Goal: Transaction & Acquisition: Purchase product/service

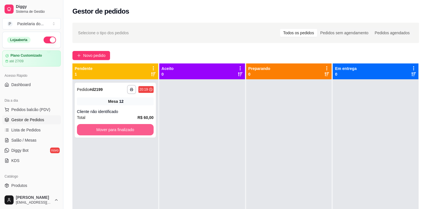
click at [113, 127] on button "Mover para finalizado" at bounding box center [115, 129] width 77 height 11
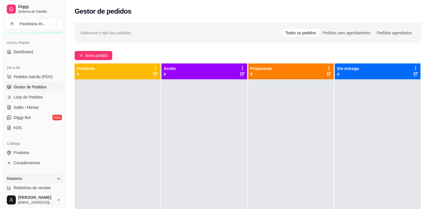
scroll to position [57, 0]
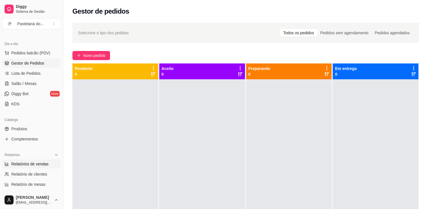
click at [34, 162] on span "Relatórios de vendas" at bounding box center [29, 164] width 37 height 6
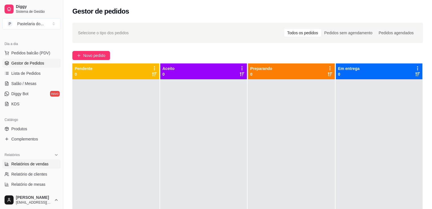
select select "ALL"
select select "0"
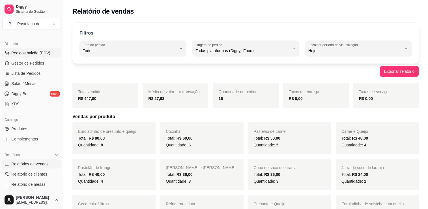
click at [38, 49] on button "Pedidos balcão (PDV)" at bounding box center [31, 52] width 59 height 9
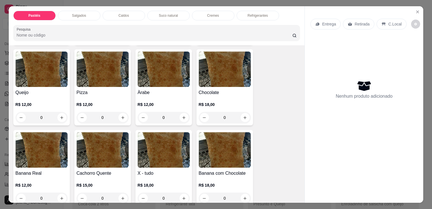
scroll to position [368, 0]
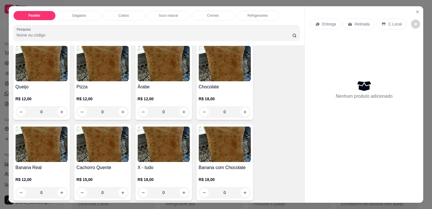
click at [161, 133] on img at bounding box center [164, 143] width 52 height 35
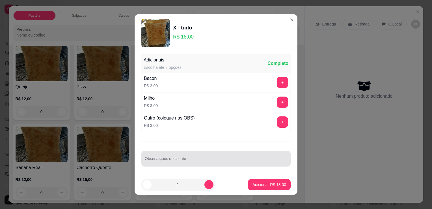
click at [219, 158] on input "Observações do cliente" at bounding box center [216, 161] width 143 height 6
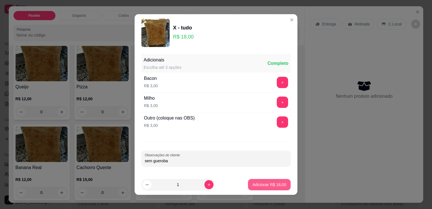
type input "sem gueroba"
click at [265, 185] on p "Adicionar R$ 18,00" at bounding box center [269, 185] width 34 height 6
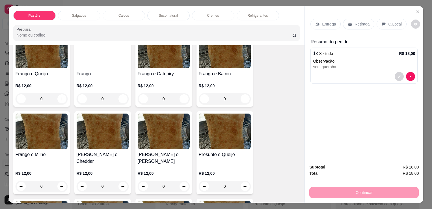
scroll to position [198, 0]
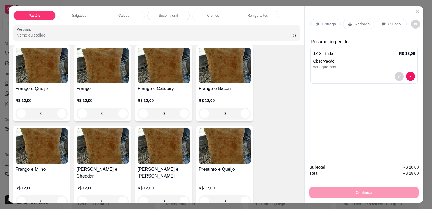
click at [40, 85] on h4 "Frango e Queijo" at bounding box center [42, 88] width 52 height 7
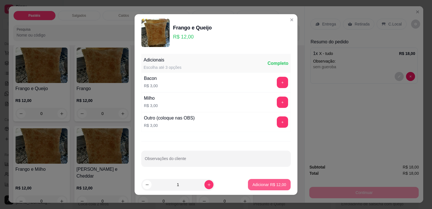
click at [275, 184] on p "Adicionar R$ 12,00" at bounding box center [269, 185] width 34 height 6
type input "1"
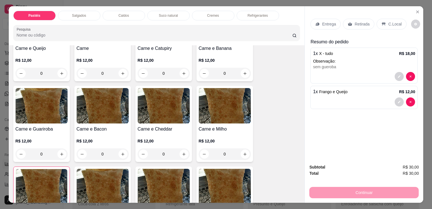
scroll to position [85, 0]
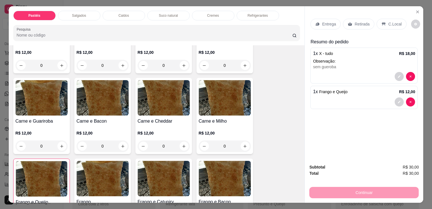
click at [98, 114] on div "Carne e Bacon R$ 12,00 0" at bounding box center [102, 116] width 57 height 76
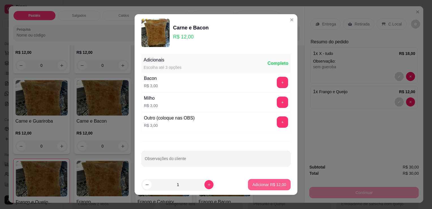
click at [250, 180] on button "Adicionar R$ 12,00" at bounding box center [269, 184] width 43 height 11
type input "1"
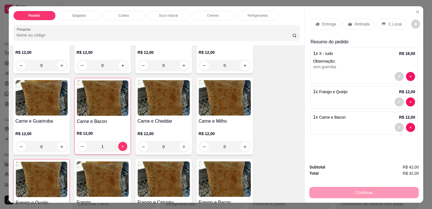
click at [349, 20] on div "Retirada" at bounding box center [358, 24] width 31 height 11
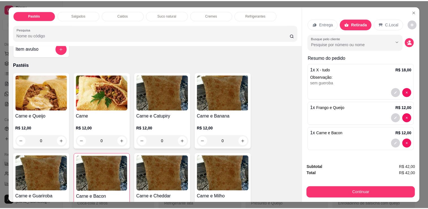
scroll to position [0, 0]
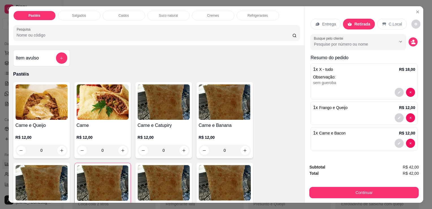
click at [382, 187] on button "Continuar" at bounding box center [363, 192] width 109 height 11
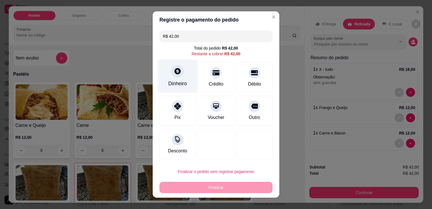
click at [187, 76] on div "Dinheiro" at bounding box center [178, 76] width 40 height 33
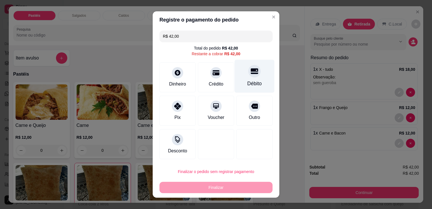
click at [254, 90] on div "Débito" at bounding box center [255, 76] width 40 height 33
type input "R$ 0,00"
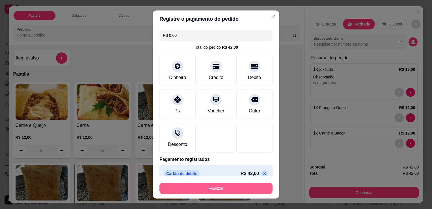
click at [245, 185] on button "Finalizar" at bounding box center [215, 187] width 113 height 11
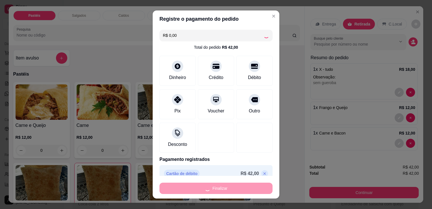
type input "0"
type input "-R$ 42,00"
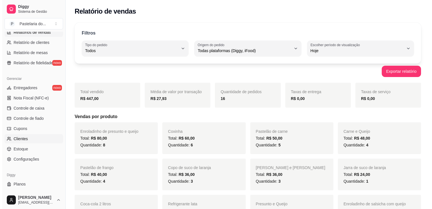
scroll to position [198, 0]
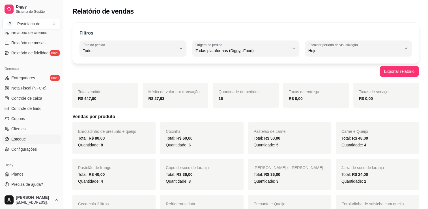
click at [27, 142] on link "Estoque" at bounding box center [31, 138] width 59 height 9
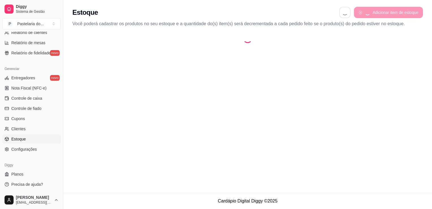
select select "QUANTITY_ORDER"
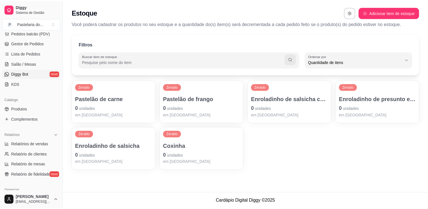
scroll to position [28, 0]
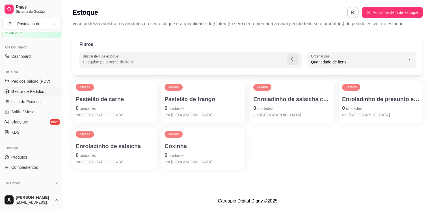
click at [31, 95] on link "Gestor de Pedidos" at bounding box center [31, 91] width 59 height 9
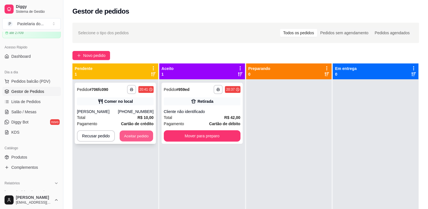
click at [139, 136] on button "Aceitar pedido" at bounding box center [136, 135] width 33 height 11
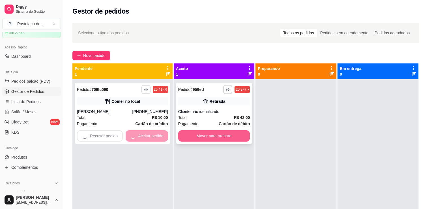
click at [193, 135] on button "Mover para preparo" at bounding box center [214, 135] width 72 height 11
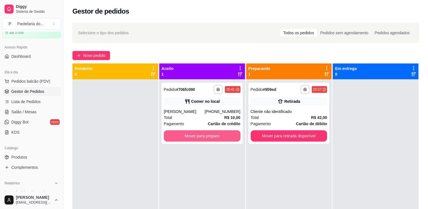
click at [197, 136] on button "Mover para preparo" at bounding box center [202, 135] width 77 height 11
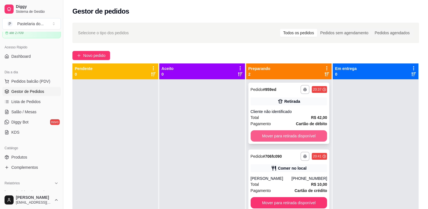
click at [258, 137] on button "Mover para retirada disponível" at bounding box center [289, 135] width 77 height 11
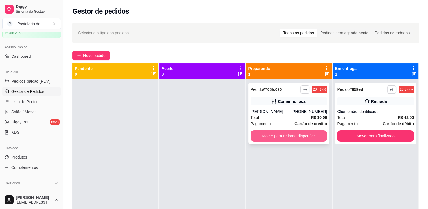
click at [318, 137] on button "Mover para retirada disponível" at bounding box center [289, 135] width 77 height 11
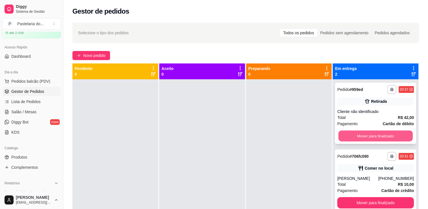
click at [353, 139] on button "Mover para finalizado" at bounding box center [375, 135] width 74 height 11
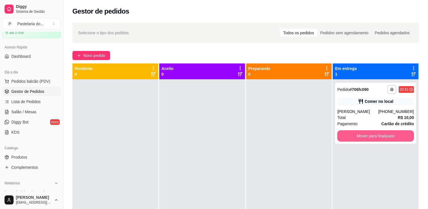
click at [353, 139] on button "Mover para finalizado" at bounding box center [375, 135] width 77 height 11
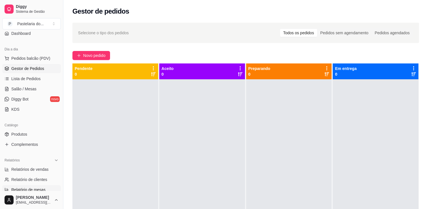
scroll to position [113, 0]
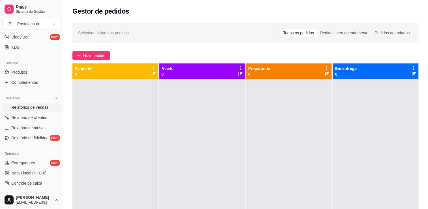
click at [31, 108] on span "Relatórios de vendas" at bounding box center [29, 107] width 37 height 6
select select "ALL"
select select "0"
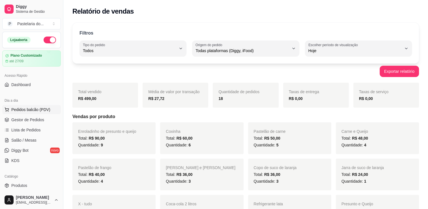
click at [32, 109] on span "Pedidos balcão (PDV)" at bounding box center [30, 110] width 39 height 6
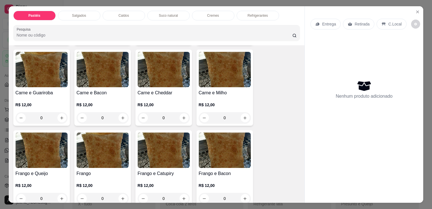
scroll to position [170, 0]
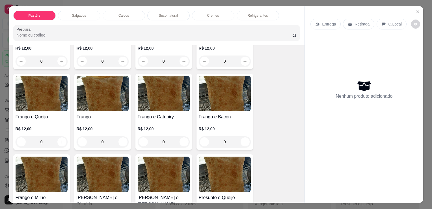
click at [240, 137] on div "0" at bounding box center [225, 141] width 52 height 11
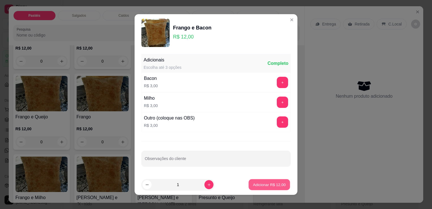
click at [253, 179] on button "Adicionar R$ 12,00" at bounding box center [270, 184] width 42 height 11
type input "1"
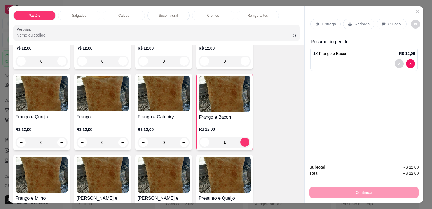
scroll to position [254, 0]
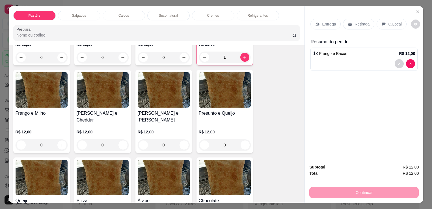
click at [240, 139] on div "0" at bounding box center [225, 144] width 52 height 11
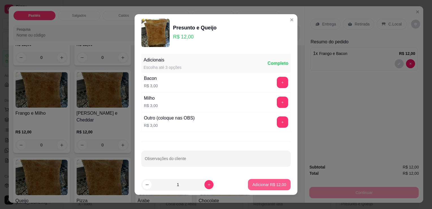
click at [252, 185] on p "Adicionar R$ 12,00" at bounding box center [269, 185] width 34 height 6
type input "1"
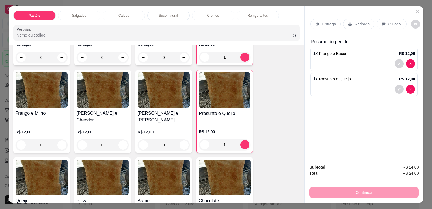
click at [252, 18] on div "Pastéis Salgados Caldos Suco natural Cremes Refrigerantes Pesquisa" at bounding box center [157, 25] width 296 height 39
click at [252, 11] on div "Refrigerantes" at bounding box center [258, 16] width 42 height 10
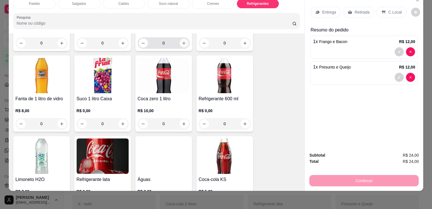
scroll to position [1706, 0]
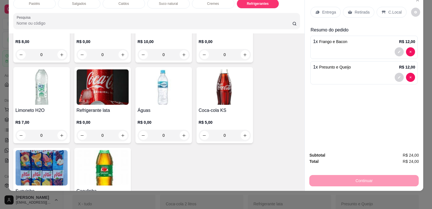
click at [204, 88] on img at bounding box center [225, 86] width 52 height 35
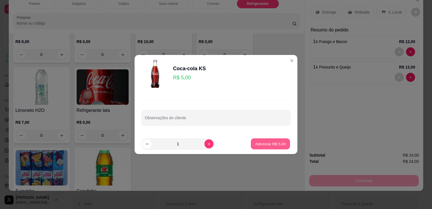
click at [251, 148] on button "Adicionar R$ 5,00" at bounding box center [270, 143] width 39 height 11
type input "1"
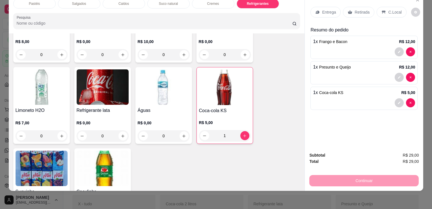
click at [362, 9] on p "Retirada" at bounding box center [362, 12] width 15 height 6
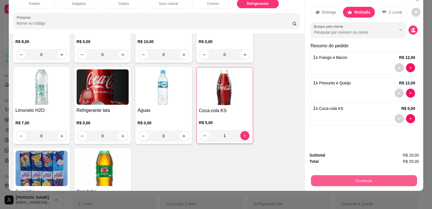
click at [314, 175] on button "Continuar" at bounding box center [364, 180] width 106 height 11
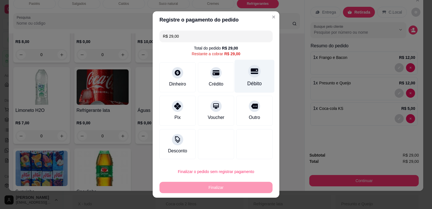
click at [240, 82] on div "Débito" at bounding box center [255, 76] width 40 height 33
type input "R$ 0,00"
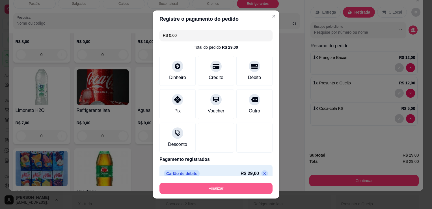
click at [207, 187] on button "Finalizar" at bounding box center [215, 187] width 113 height 11
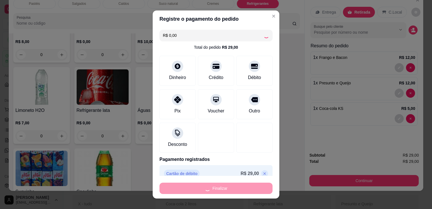
type input "0"
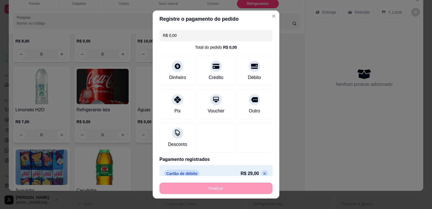
type input "-R$ 29,00"
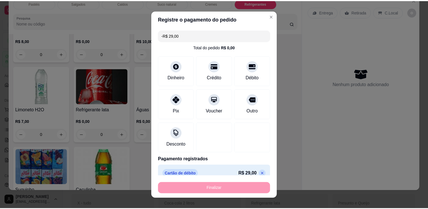
scroll to position [1705, 0]
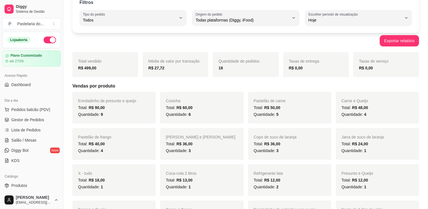
scroll to position [28, 0]
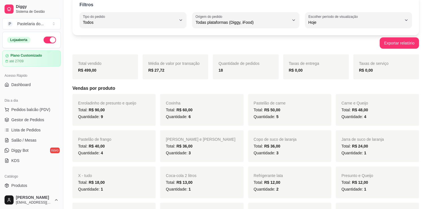
click at [18, 100] on div "Dia a dia" at bounding box center [31, 100] width 59 height 9
click at [38, 133] on link "Lista de Pedidos" at bounding box center [31, 129] width 59 height 9
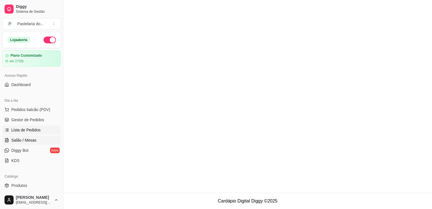
click at [40, 135] on link "Salão / Mesas" at bounding box center [31, 139] width 59 height 9
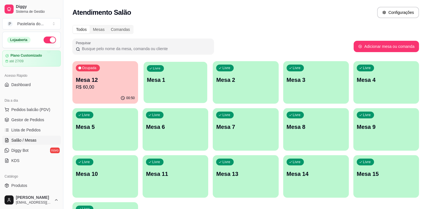
click at [160, 85] on div "Livre Mesa 1" at bounding box center [176, 79] width 64 height 34
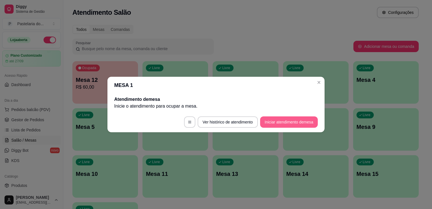
click at [313, 124] on button "Iniciar atendimento de mesa" at bounding box center [289, 121] width 58 height 11
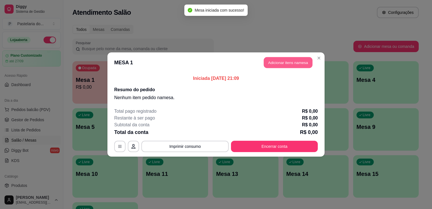
click at [302, 65] on button "Adicionar itens na mesa" at bounding box center [288, 62] width 49 height 11
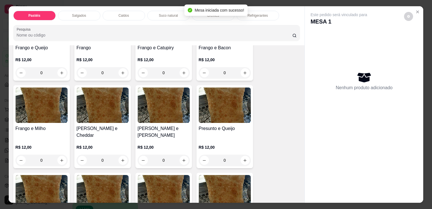
scroll to position [368, 0]
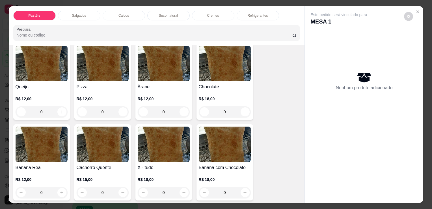
click at [113, 144] on img at bounding box center [103, 143] width 52 height 35
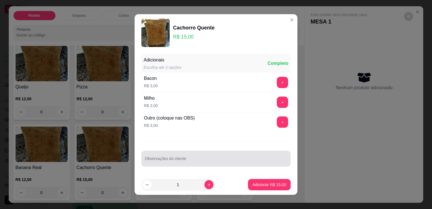
click at [197, 153] on div at bounding box center [216, 158] width 143 height 11
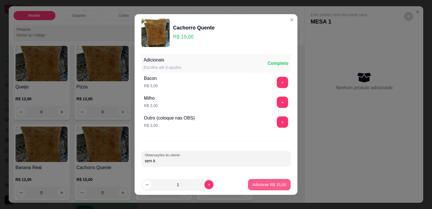
type input "sem k"
click at [283, 183] on button "Adicionar R$ 15,00" at bounding box center [269, 184] width 43 height 11
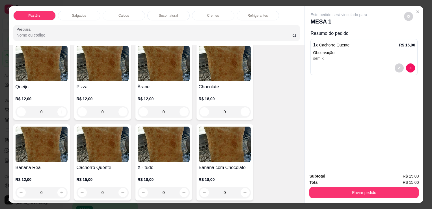
click at [242, 14] on div "Refrigerantes" at bounding box center [258, 16] width 42 height 10
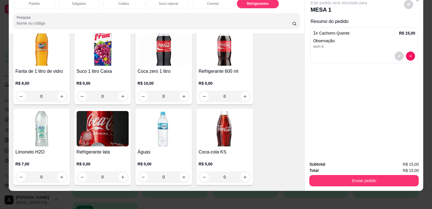
scroll to position [1677, 0]
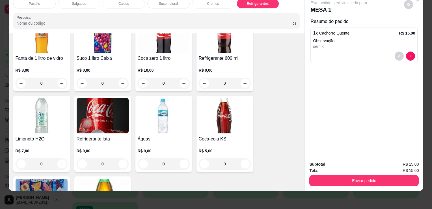
click at [95, 112] on img at bounding box center [103, 115] width 52 height 35
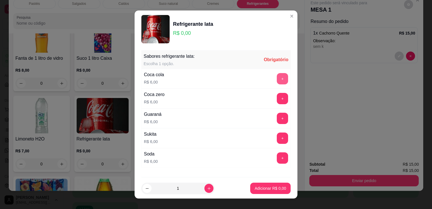
click at [277, 75] on button "+" at bounding box center [282, 78] width 11 height 11
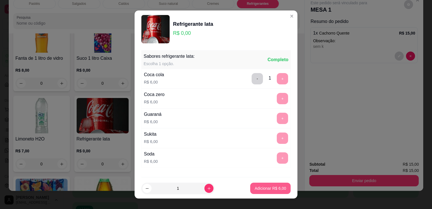
click at [280, 185] on button "Adicionar R$ 6,00" at bounding box center [270, 187] width 40 height 11
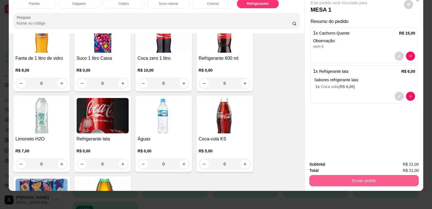
click at [319, 179] on button "Enviar pedido" at bounding box center [363, 180] width 109 height 11
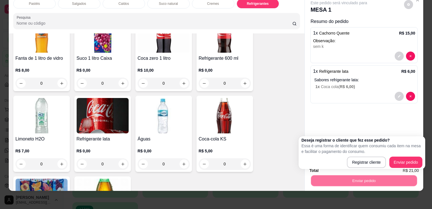
click at [331, 164] on div "Registrar cliente Enviar pedido" at bounding box center [361, 161] width 121 height 11
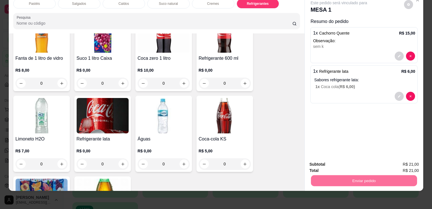
click at [415, 163] on button "Enviar pedido" at bounding box center [403, 162] width 31 height 10
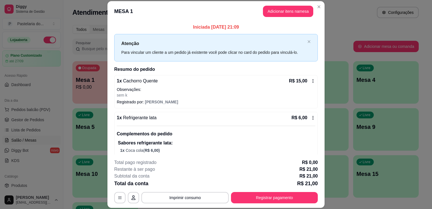
click at [273, 205] on footer "**********" at bounding box center [215, 180] width 217 height 53
click at [278, 201] on button "Registrar pagamento" at bounding box center [274, 197] width 87 height 11
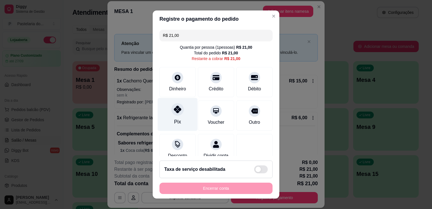
click at [183, 108] on div "Pix" at bounding box center [178, 114] width 40 height 33
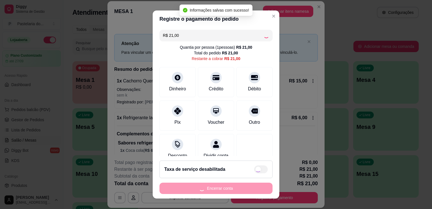
type input "R$ 0,00"
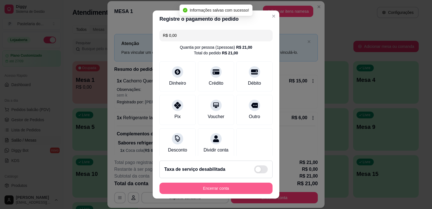
click at [260, 187] on button "Encerrar conta" at bounding box center [215, 187] width 113 height 11
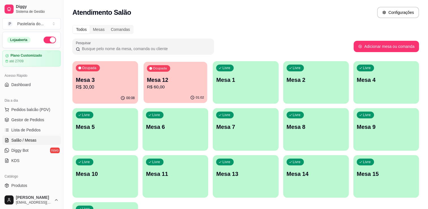
click at [169, 87] on p "R$ 60,00" at bounding box center [175, 87] width 57 height 7
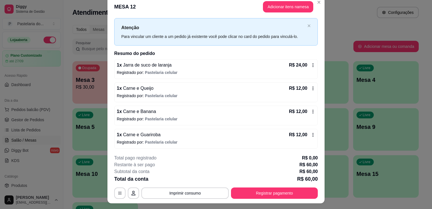
scroll to position [17, 0]
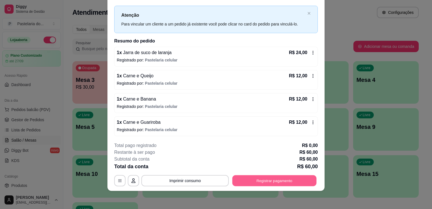
click at [257, 175] on button "Registrar pagamento" at bounding box center [274, 180] width 84 height 11
click at [257, 182] on button "Registrar pagamento" at bounding box center [274, 180] width 87 height 11
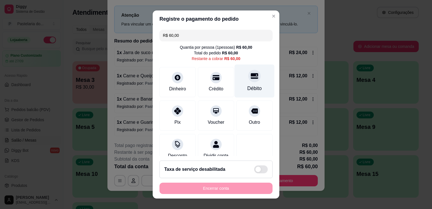
click at [238, 87] on div "Débito" at bounding box center [255, 80] width 40 height 33
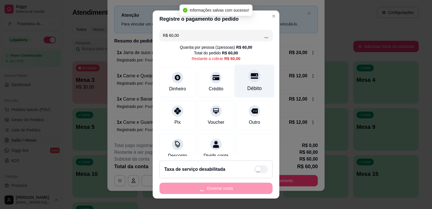
type input "R$ 0,00"
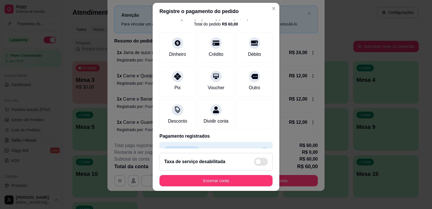
scroll to position [40, 0]
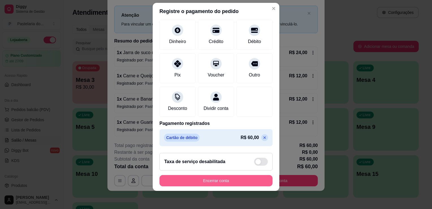
click at [222, 179] on button "Encerrar conta" at bounding box center [215, 180] width 113 height 11
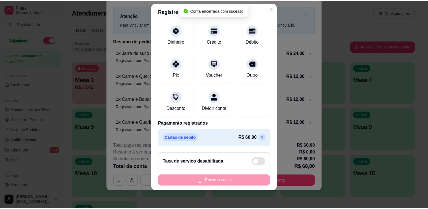
scroll to position [0, 0]
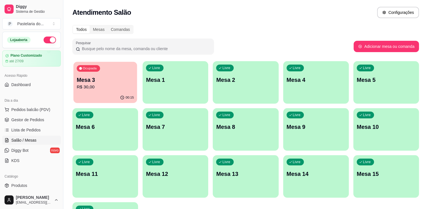
click at [118, 84] on p "R$ 30,00" at bounding box center [105, 87] width 57 height 7
click at [23, 130] on span "Lista de Pedidos" at bounding box center [25, 130] width 29 height 6
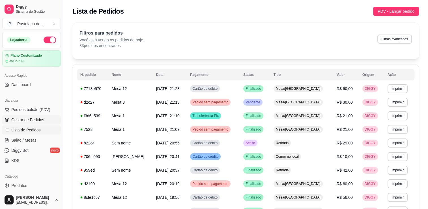
click at [32, 118] on span "Gestor de Pedidos" at bounding box center [27, 120] width 33 height 6
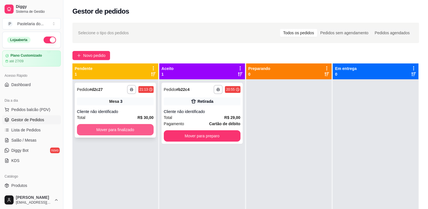
click at [138, 128] on button "Mover para finalizado" at bounding box center [115, 129] width 77 height 11
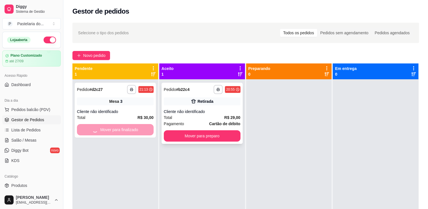
click at [205, 143] on div "**********" at bounding box center [201, 113] width 81 height 61
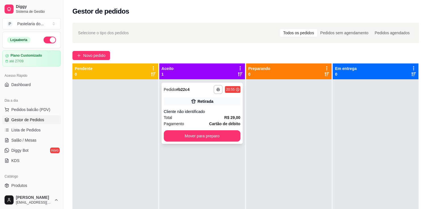
click at [207, 142] on div "**********" at bounding box center [201, 113] width 81 height 61
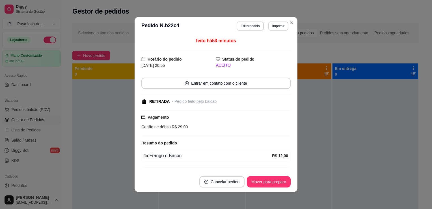
drag, startPoint x: 266, startPoint y: 170, endPoint x: 265, endPoint y: 176, distance: 5.4
click at [265, 176] on section "**********" at bounding box center [216, 104] width 163 height 175
click at [269, 183] on button "Mover para preparo" at bounding box center [268, 181] width 42 height 11
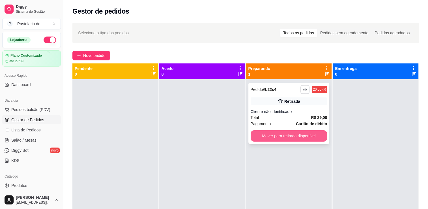
click at [303, 139] on button "Mover para retirada disponível" at bounding box center [289, 135] width 77 height 11
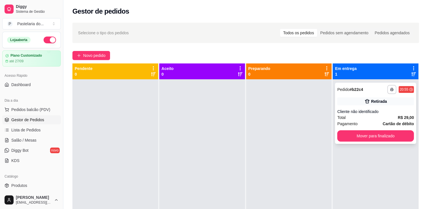
click at [368, 139] on button "Mover para finalizado" at bounding box center [375, 135] width 77 height 11
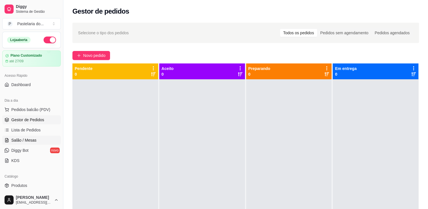
click at [38, 139] on link "Salão / Mesas" at bounding box center [31, 139] width 59 height 9
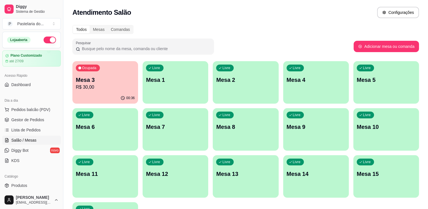
click at [103, 101] on div "00:36" at bounding box center [105, 97] width 66 height 11
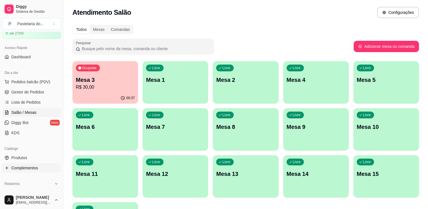
scroll to position [57, 0]
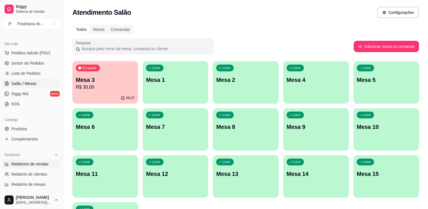
click at [22, 165] on span "Relatórios de vendas" at bounding box center [29, 164] width 37 height 6
select select "ALL"
select select "0"
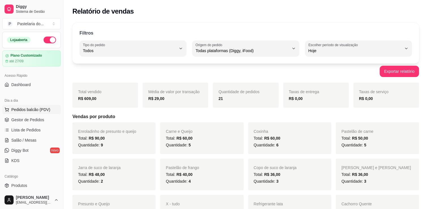
click at [30, 107] on span "Pedidos balcão (PDV)" at bounding box center [30, 110] width 39 height 6
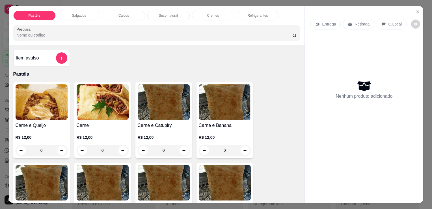
click at [242, 13] on div "Refrigerantes" at bounding box center [258, 16] width 42 height 10
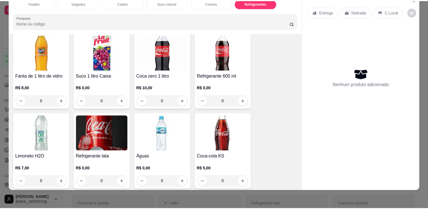
scroll to position [1736, 0]
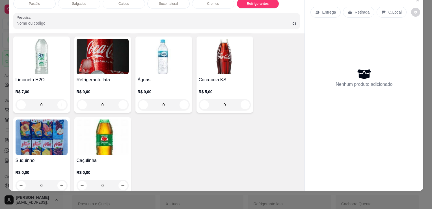
click at [103, 76] on h4 "Refrigerante lata" at bounding box center [103, 79] width 52 height 7
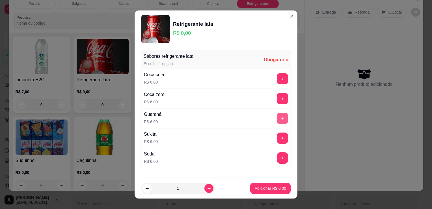
click at [277, 116] on button "+" at bounding box center [282, 118] width 11 height 11
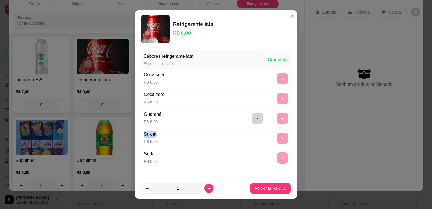
click at [270, 116] on div "- 1 +" at bounding box center [269, 118] width 41 height 11
click at [205, 188] on button "increase-product-quantity" at bounding box center [208, 187] width 9 height 9
type input "2"
click at [256, 182] on button "Adicionar R$ 12,00" at bounding box center [269, 187] width 43 height 11
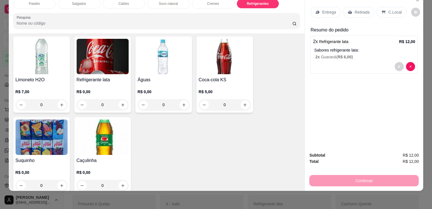
click at [362, 10] on p "Retirada" at bounding box center [362, 12] width 15 height 6
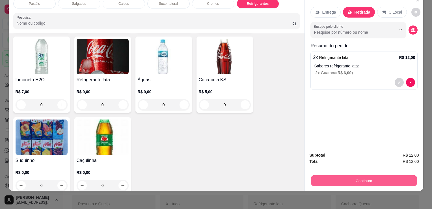
click at [343, 180] on button "Continuar" at bounding box center [364, 180] width 106 height 11
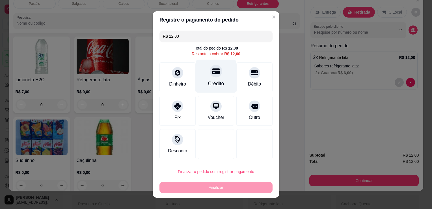
click at [218, 76] on div "Crédito" at bounding box center [216, 76] width 40 height 33
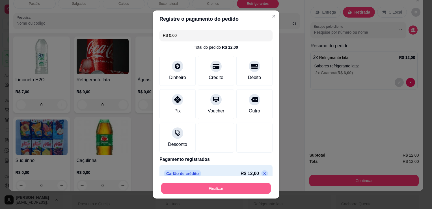
click at [223, 191] on button "Finalizar" at bounding box center [216, 188] width 110 height 11
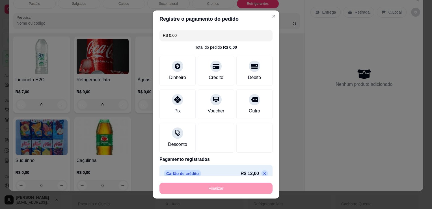
type input "-R$ 12,00"
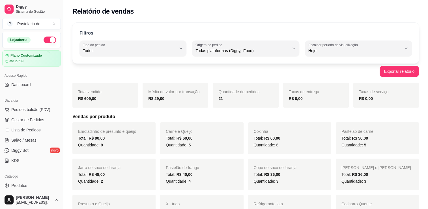
click at [226, 208] on html "Diggy Sistema de Gestão P Pastelaria do ... Loja aberta Plano Customizado até 2…" at bounding box center [214, 104] width 428 height 209
